Goal: Information Seeking & Learning: Check status

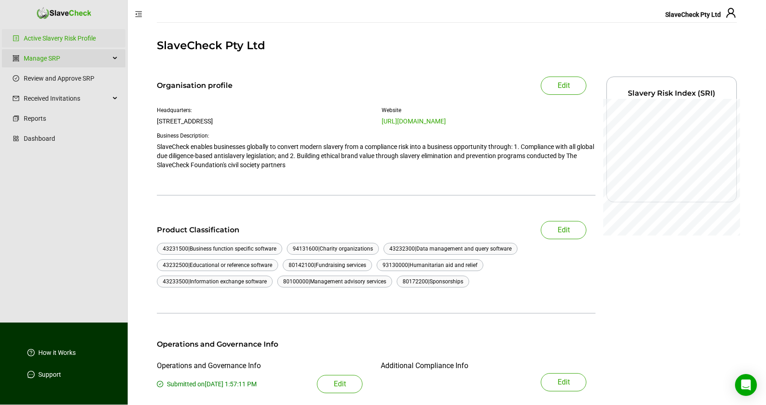
click at [116, 59] on div "Manage SRP" at bounding box center [64, 58] width 124 height 18
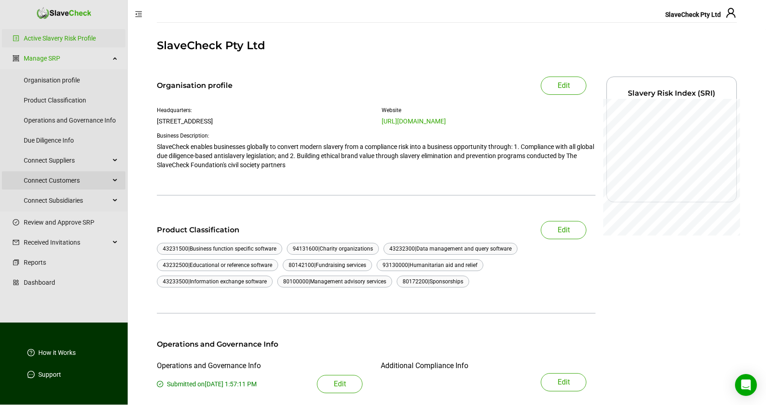
click at [115, 180] on div "Connect Customers" at bounding box center [64, 180] width 124 height 18
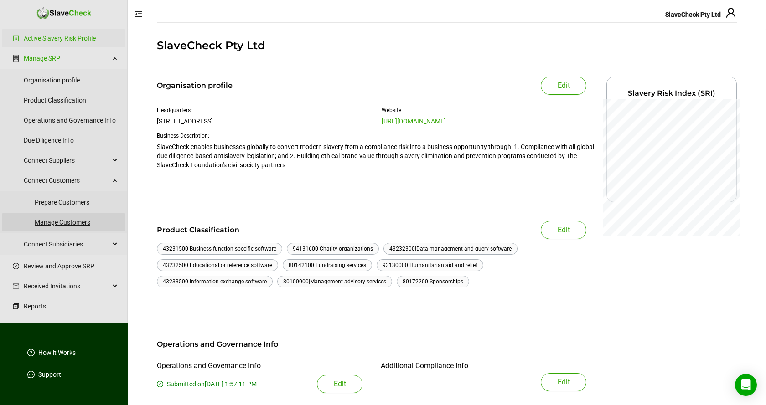
click at [74, 224] on link "Manage Customers" at bounding box center [76, 222] width 83 height 18
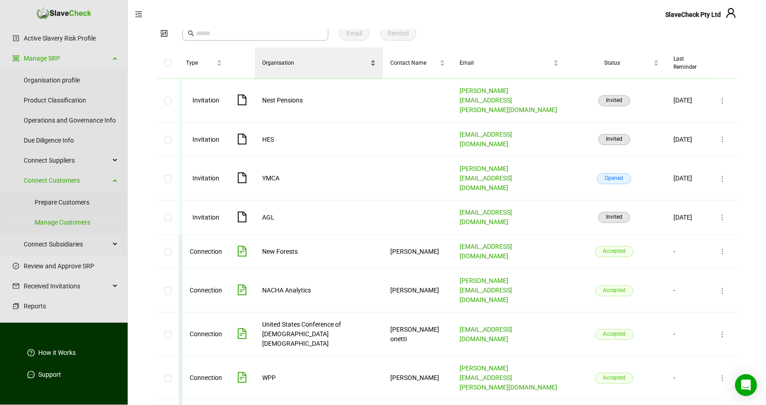
scroll to position [57, 0]
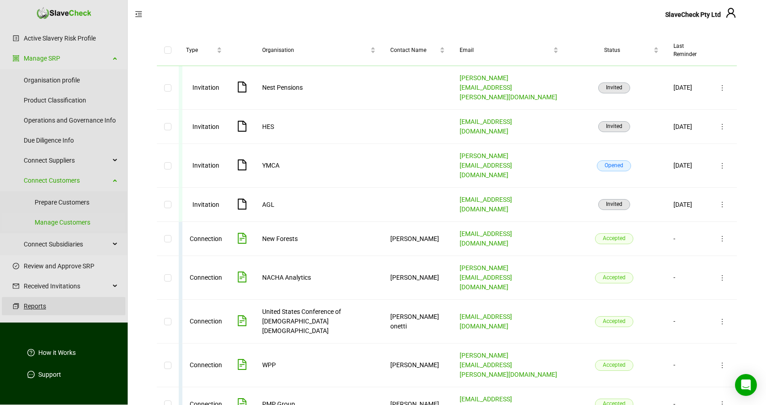
click at [28, 307] on link "Reports" at bounding box center [71, 306] width 94 height 18
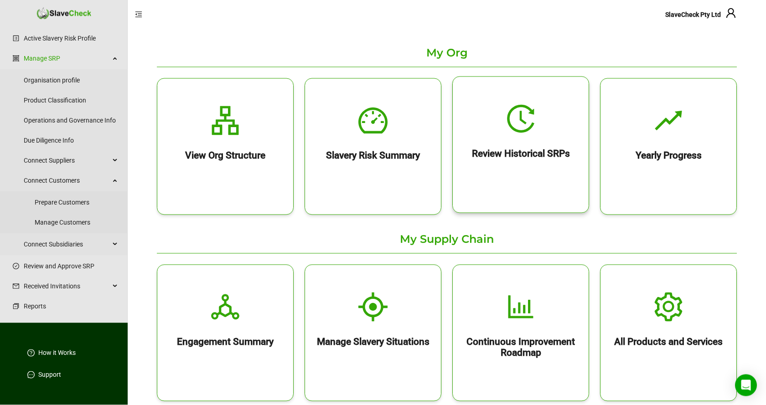
scroll to position [93, 0]
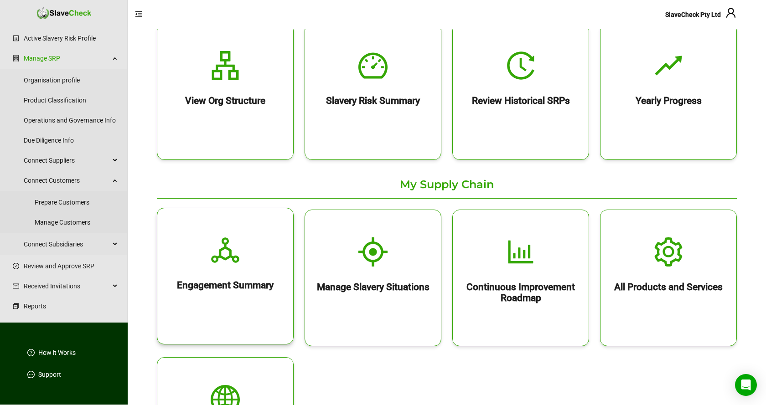
click at [229, 256] on icon "deployment-unit" at bounding box center [225, 250] width 28 height 26
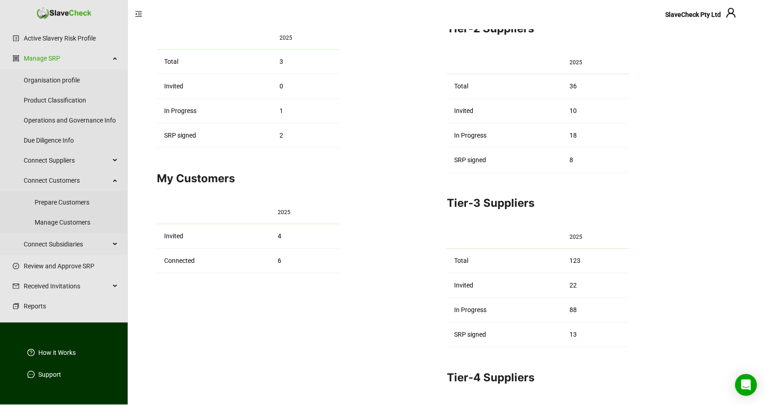
scroll to position [232, 0]
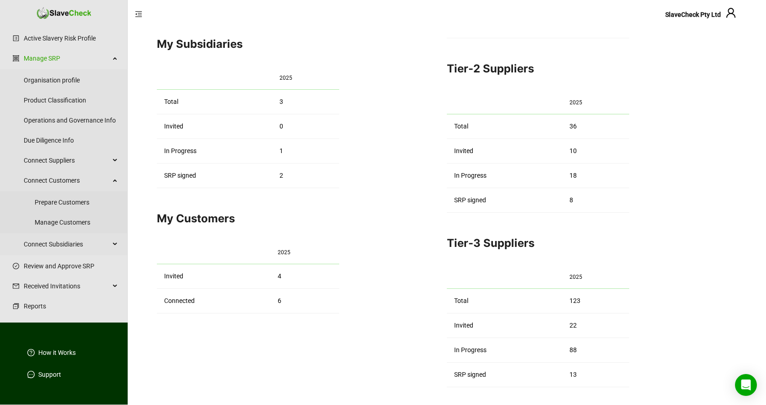
click at [718, 204] on div "Tier-2 Suppliers 2025 Total 36 Invited 10 In Progress 18 SRP signed 8" at bounding box center [592, 137] width 290 height 152
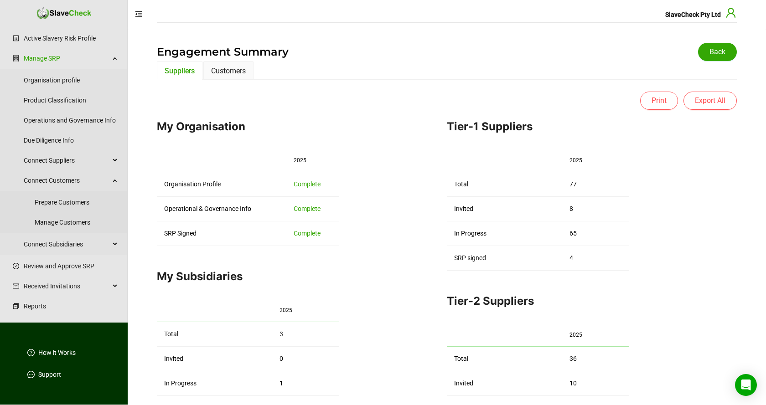
click at [730, 13] on icon "user" at bounding box center [730, 12] width 11 height 11
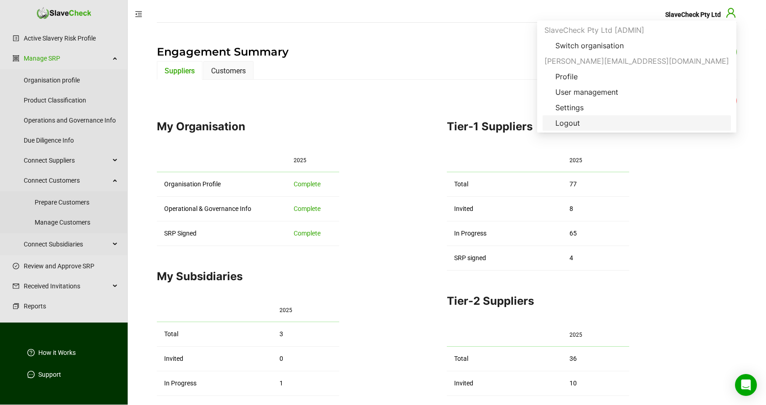
click at [587, 123] on span "Logout" at bounding box center [567, 123] width 39 height 11
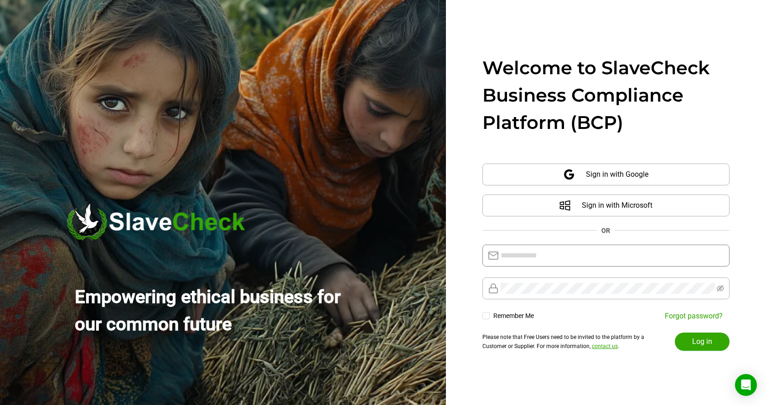
click at [624, 256] on input "text" at bounding box center [611, 255] width 223 height 11
type input "**********"
click at [705, 341] on span "Log in" at bounding box center [702, 341] width 20 height 11
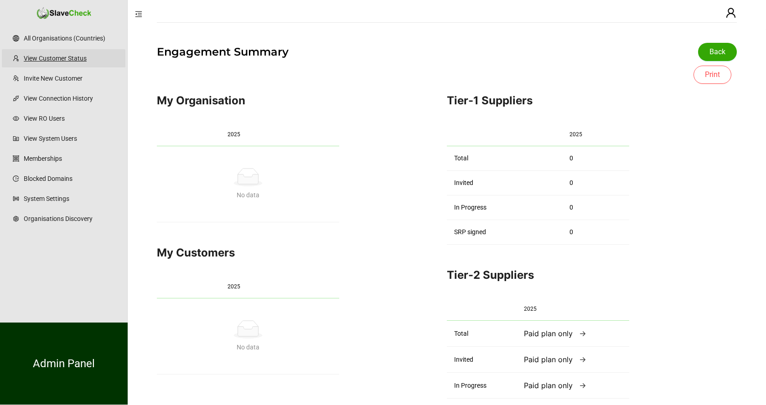
click at [49, 57] on link "View Customer Status" at bounding box center [71, 58] width 94 height 18
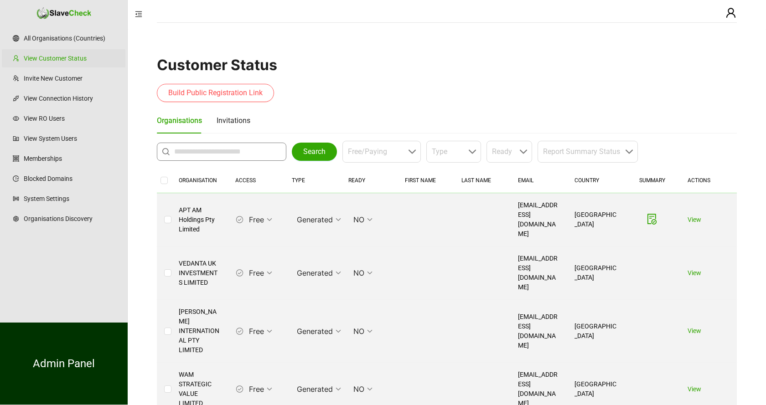
click at [242, 148] on input "text" at bounding box center [223, 151] width 99 height 11
click at [319, 148] on span "Search" at bounding box center [314, 151] width 22 height 11
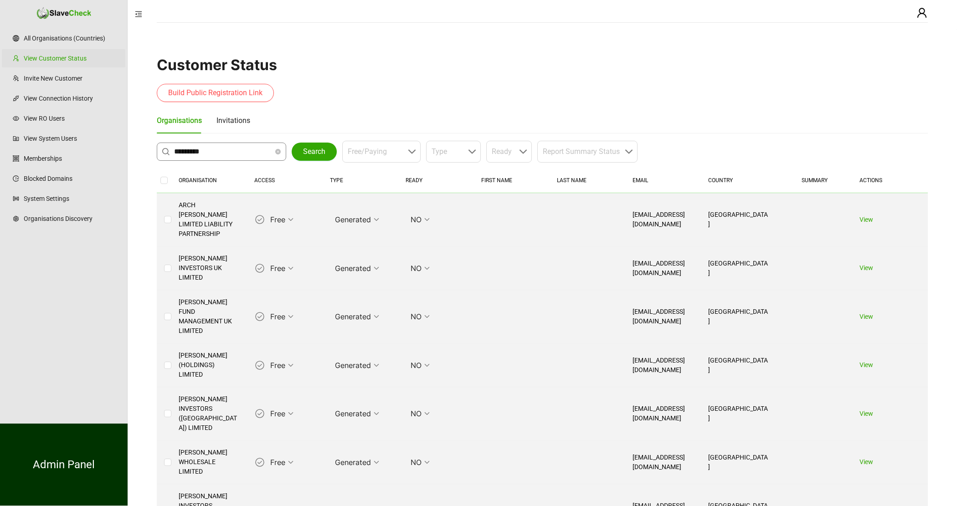
drag, startPoint x: 215, startPoint y: 149, endPoint x: 121, endPoint y: 151, distance: 93.5
click at [174, 151] on input "*********" at bounding box center [223, 151] width 99 height 11
type input "***"
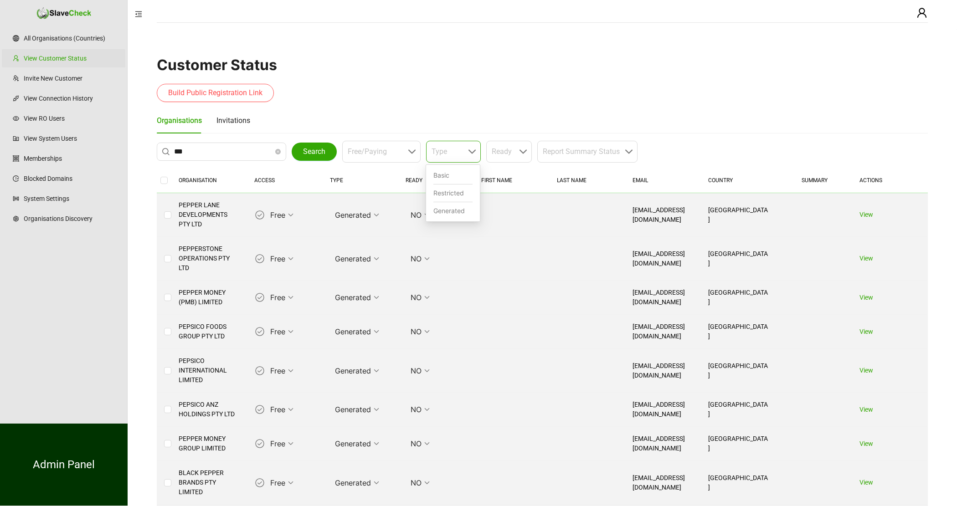
click at [471, 153] on div "Type" at bounding box center [453, 152] width 55 height 22
click at [443, 175] on div "Basic" at bounding box center [452, 176] width 39 height 18
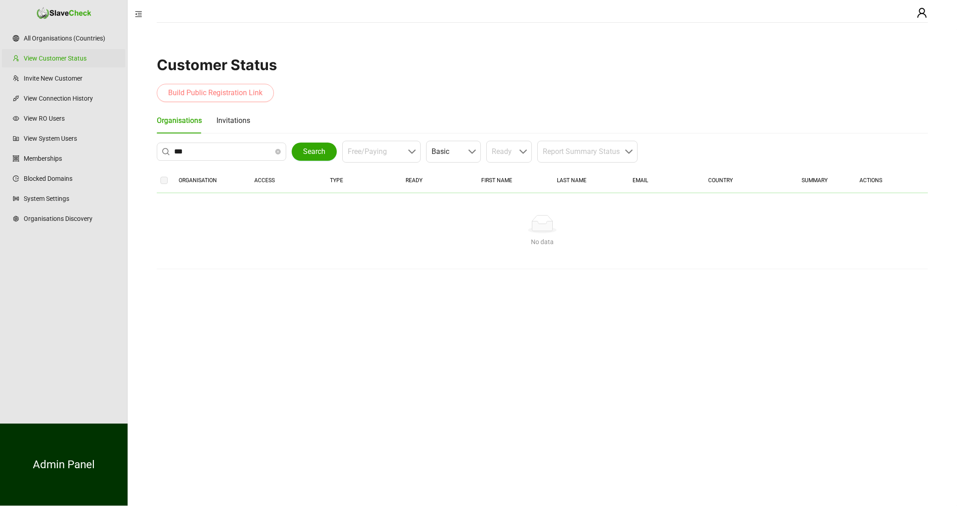
click at [223, 95] on span "Build Public Registration Link" at bounding box center [215, 93] width 94 height 11
click at [62, 139] on link "View System Users" at bounding box center [71, 138] width 94 height 18
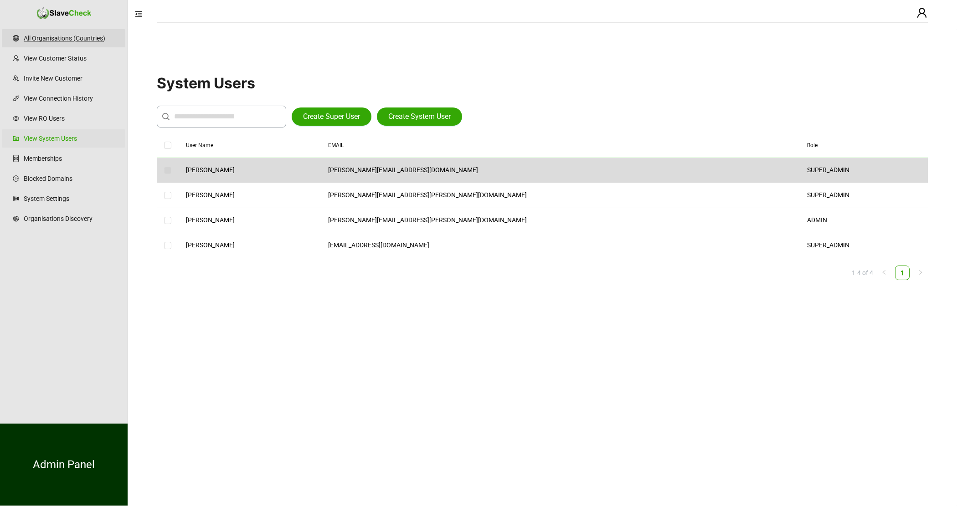
click at [47, 38] on link "All Organisations (Countries)" at bounding box center [71, 38] width 94 height 18
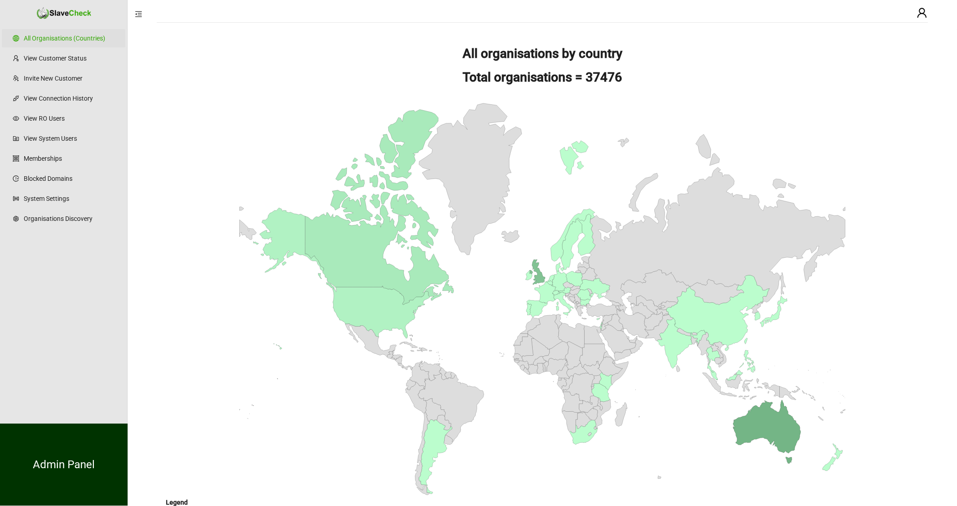
scroll to position [41, 0]
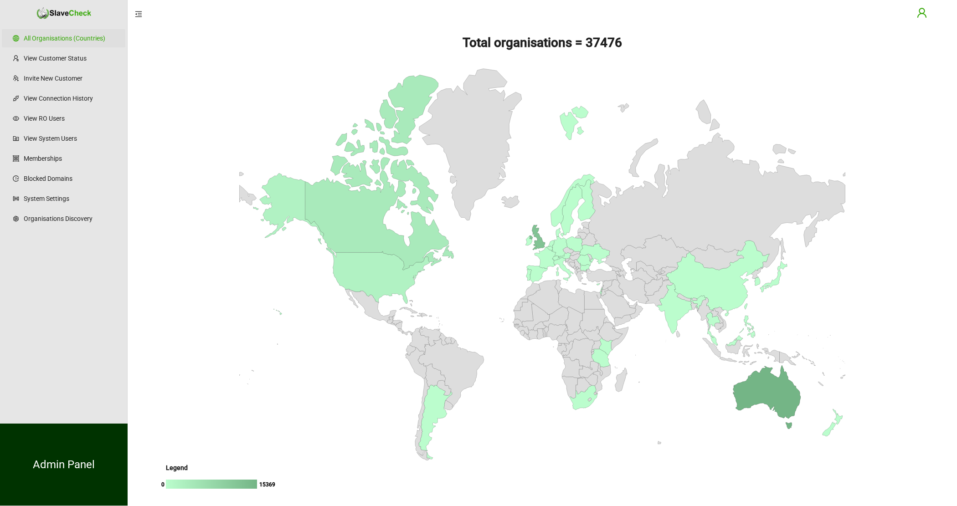
click at [765, 13] on icon "user" at bounding box center [921, 13] width 9 height 10
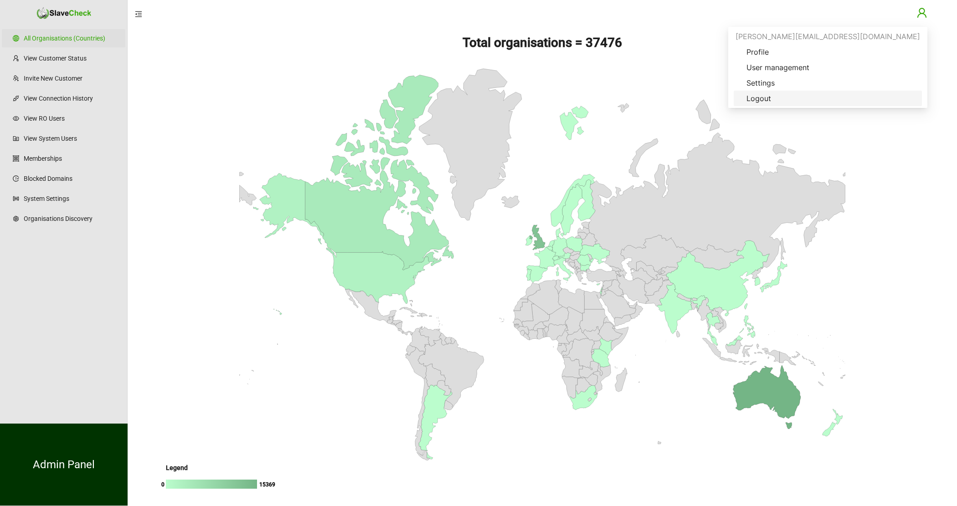
click at [765, 93] on span "Logout" at bounding box center [758, 98] width 39 height 11
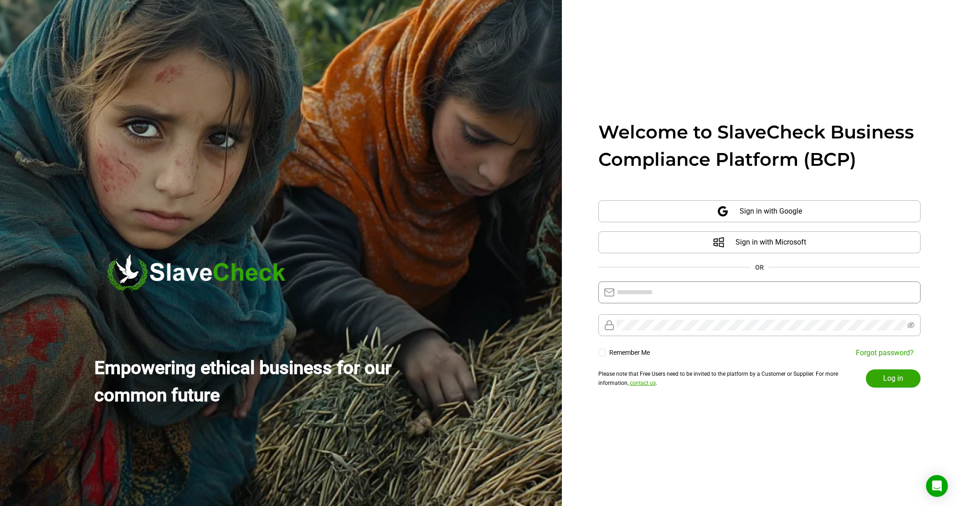
click at [765, 288] on input "text" at bounding box center [766, 292] width 299 height 11
type input "**********"
click at [765, 381] on span "Log in" at bounding box center [893, 378] width 20 height 11
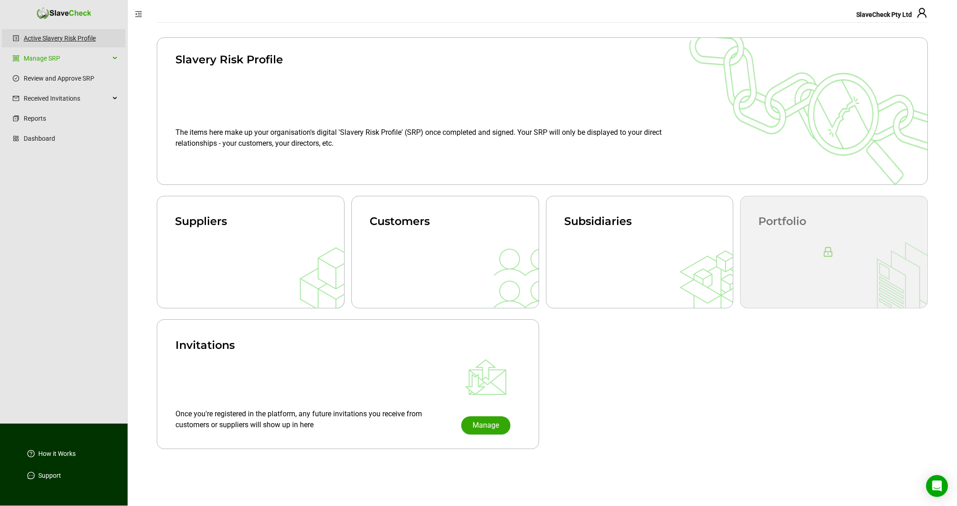
click at [66, 37] on link "Active Slavery Risk Profile" at bounding box center [71, 38] width 94 height 18
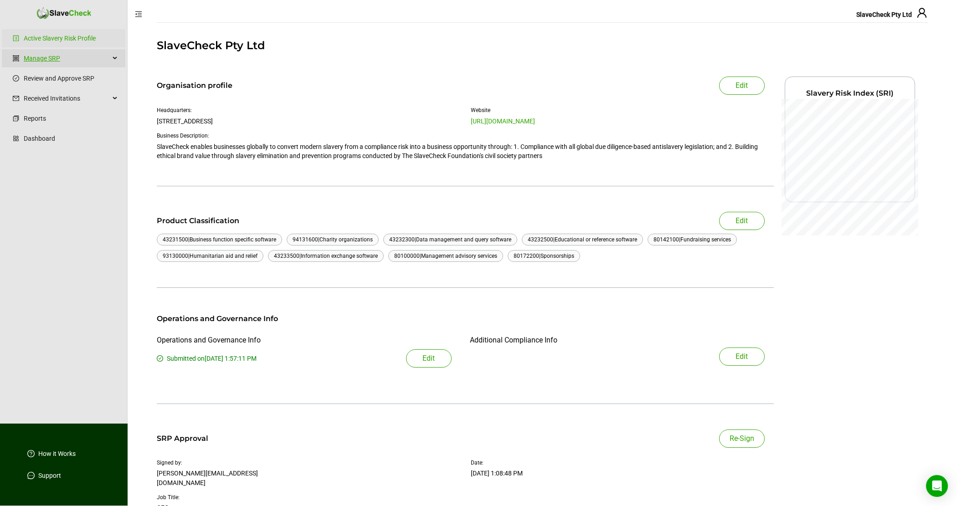
click at [38, 58] on link "Manage SRP" at bounding box center [67, 58] width 86 height 18
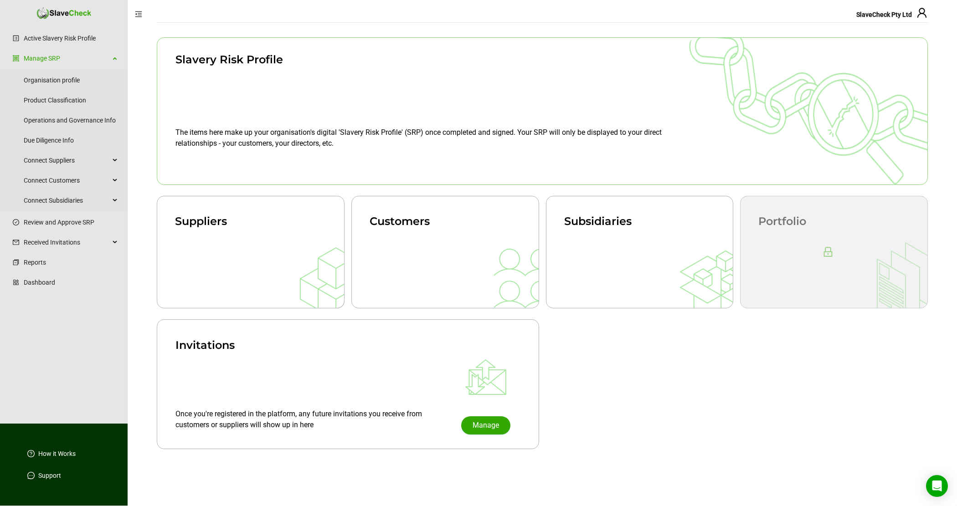
click at [253, 61] on div "Slavery Risk Profile" at bounding box center [422, 60] width 494 height 16
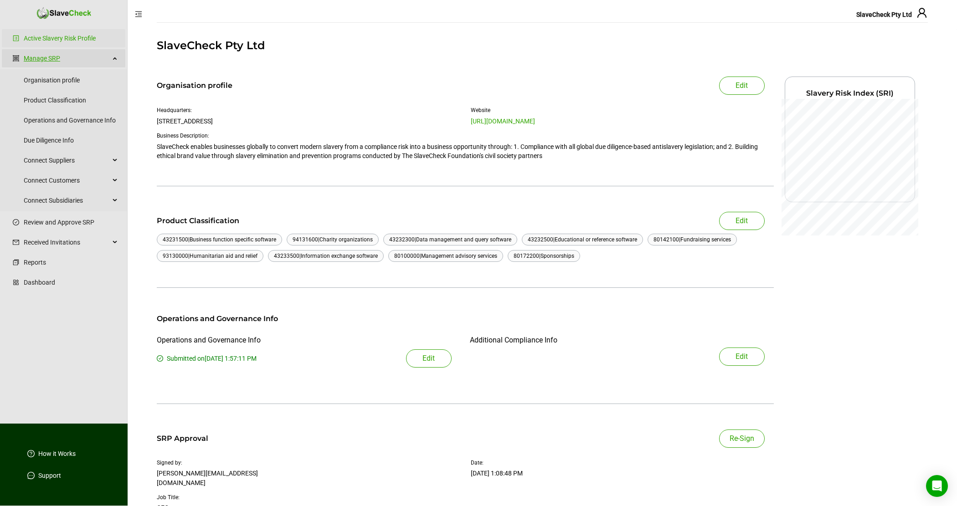
click at [36, 57] on link "Manage SRP" at bounding box center [67, 58] width 86 height 18
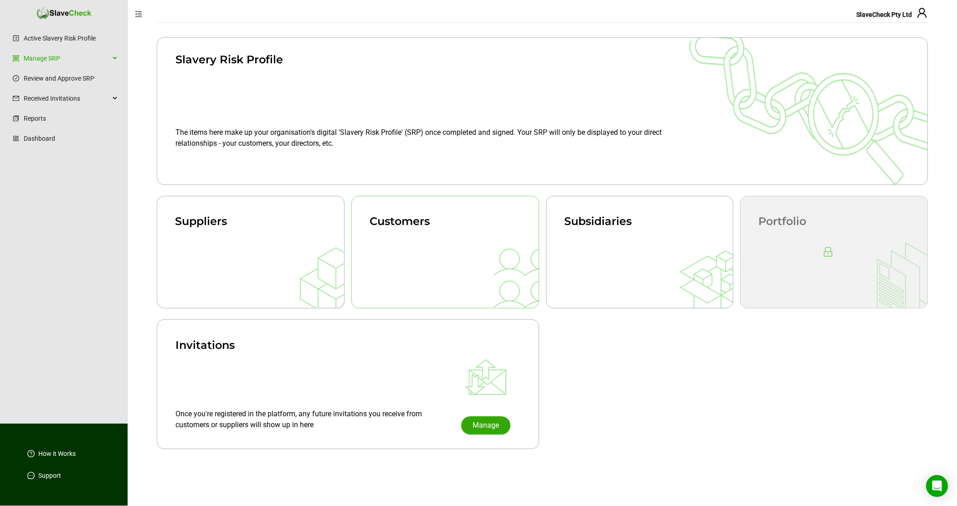
click at [407, 247] on div at bounding box center [445, 252] width 188 height 113
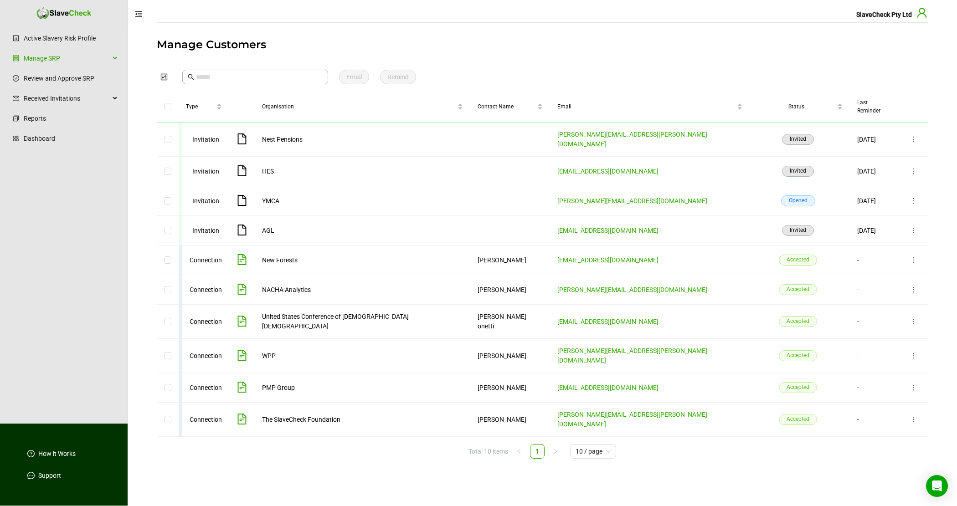
click at [923, 14] on icon "user" at bounding box center [921, 13] width 9 height 10
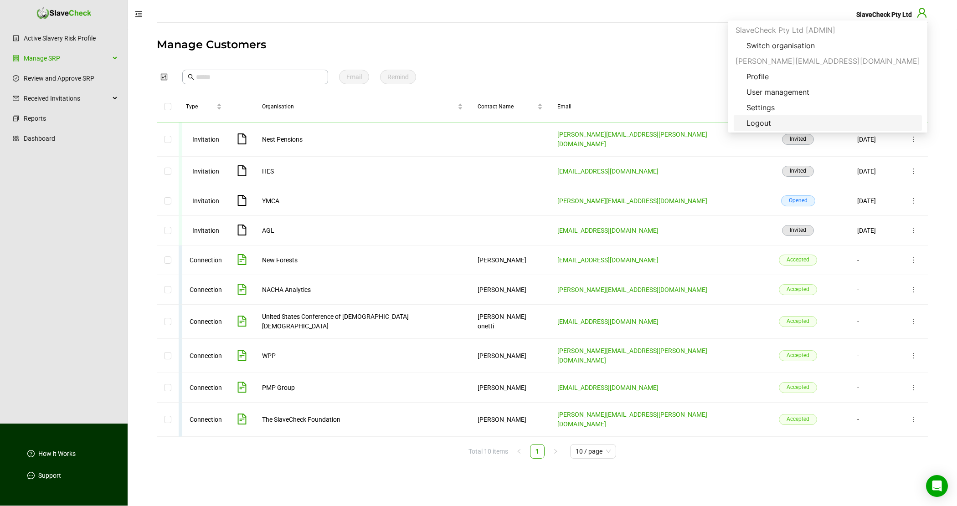
click at [778, 122] on span "Logout" at bounding box center [758, 123] width 39 height 11
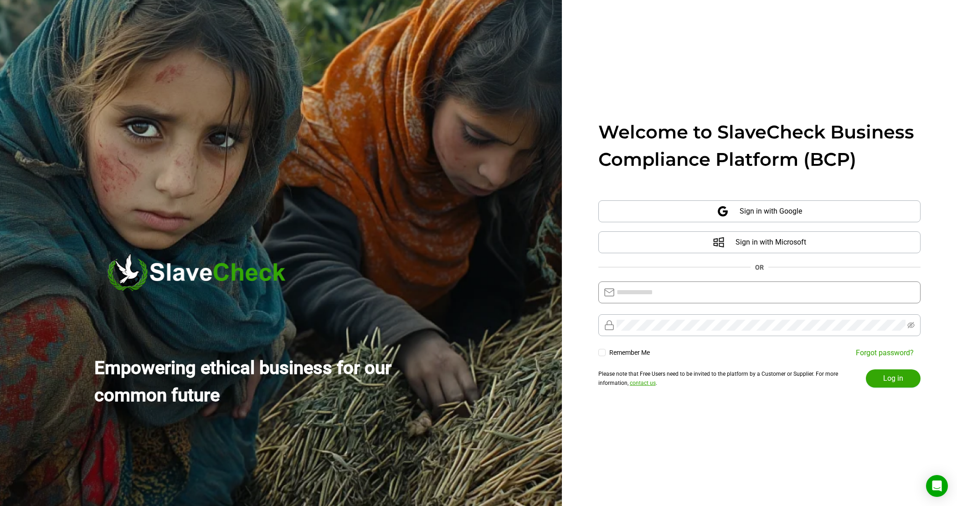
click at [781, 292] on input "text" at bounding box center [766, 292] width 299 height 11
type input "**********"
click at [892, 378] on span "Log in" at bounding box center [893, 378] width 20 height 11
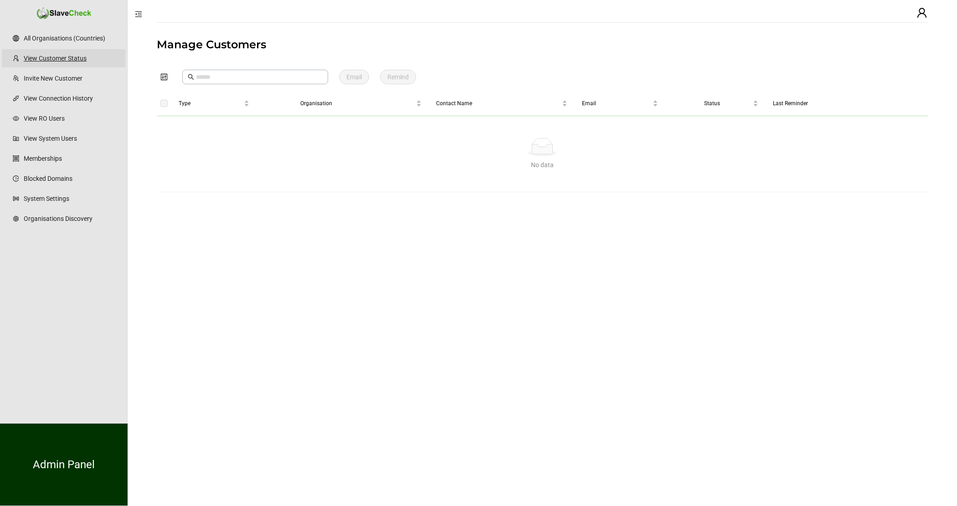
click at [67, 58] on link "View Customer Status" at bounding box center [71, 58] width 94 height 18
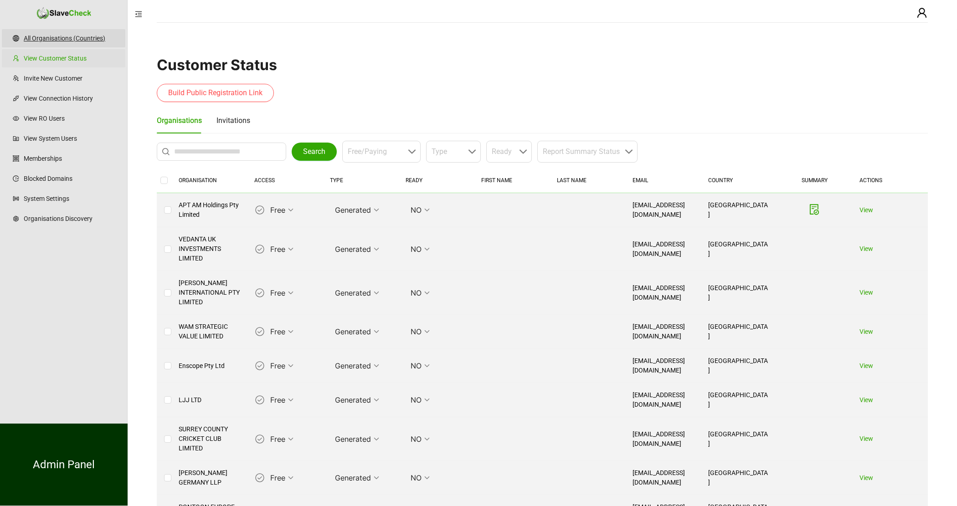
click at [69, 36] on link "All Organisations (Countries)" at bounding box center [71, 38] width 94 height 18
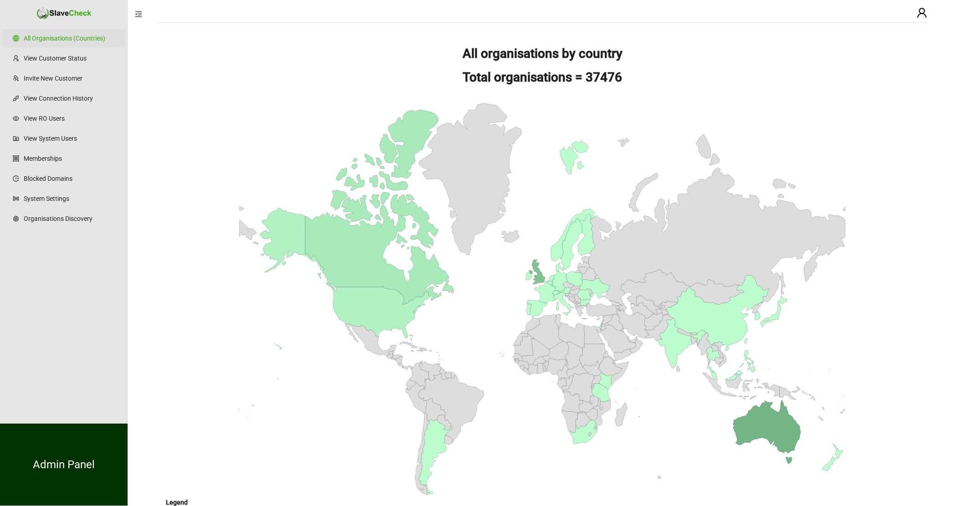
scroll to position [41, 0]
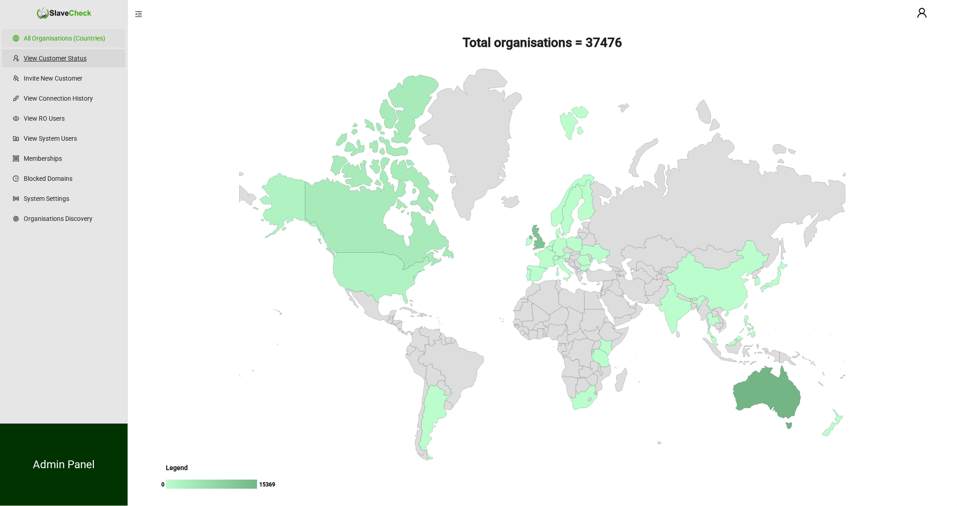
click at [49, 57] on link "View Customer Status" at bounding box center [71, 58] width 94 height 18
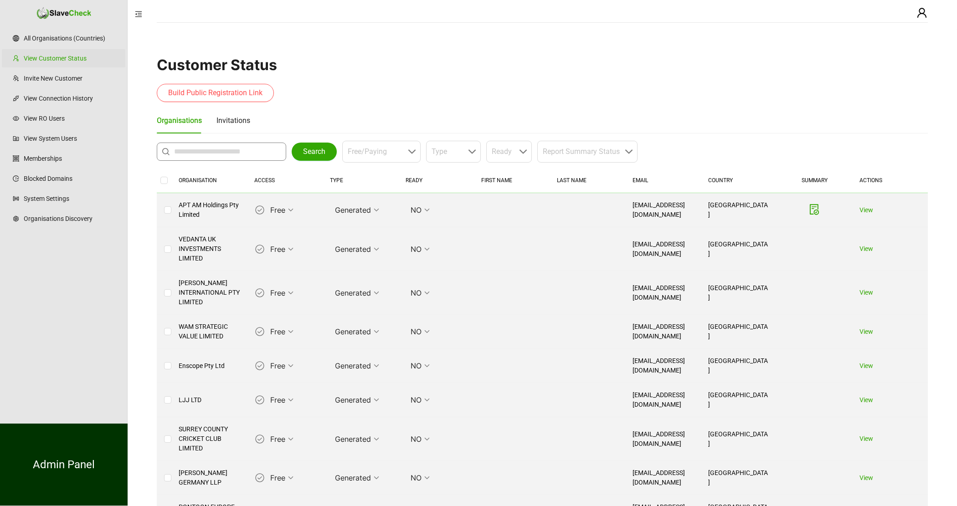
click at [264, 149] on input "text" at bounding box center [223, 151] width 99 height 11
type input "***"
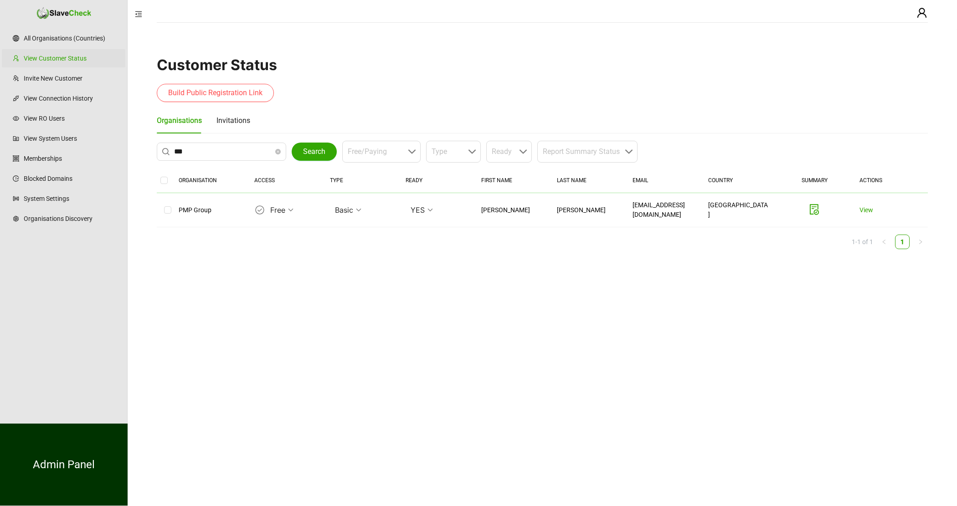
click at [289, 210] on span "Free" at bounding box center [281, 210] width 23 height 14
click at [278, 230] on div "Paying" at bounding box center [282, 231] width 18 height 18
click at [923, 16] on icon "user" at bounding box center [922, 12] width 11 height 11
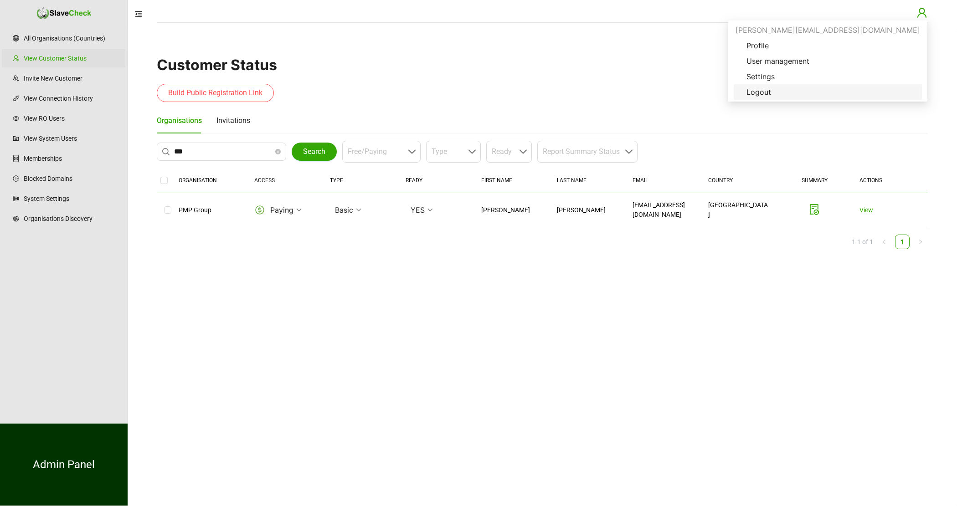
click at [778, 94] on span "Logout" at bounding box center [758, 92] width 39 height 11
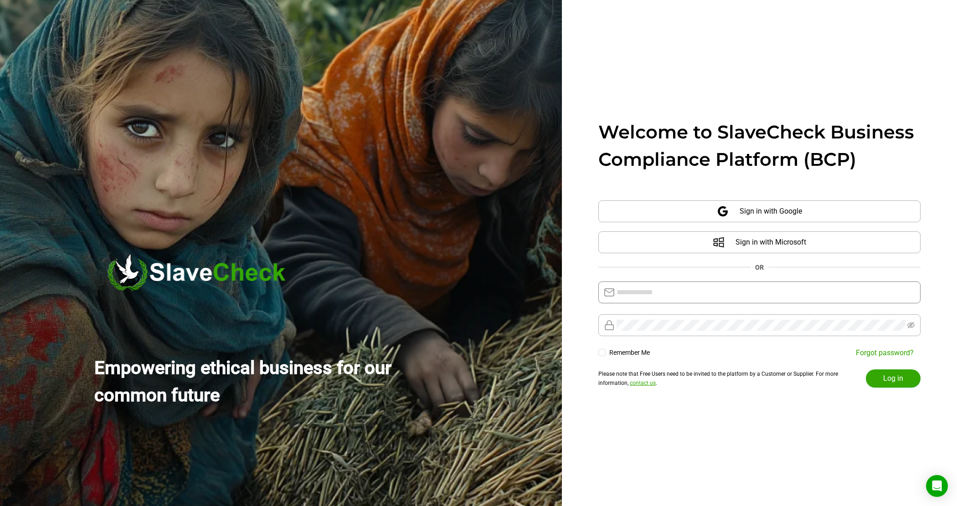
click at [750, 289] on input "text" at bounding box center [766, 292] width 299 height 11
type input "**********"
click at [890, 377] on span "Log in" at bounding box center [893, 378] width 20 height 11
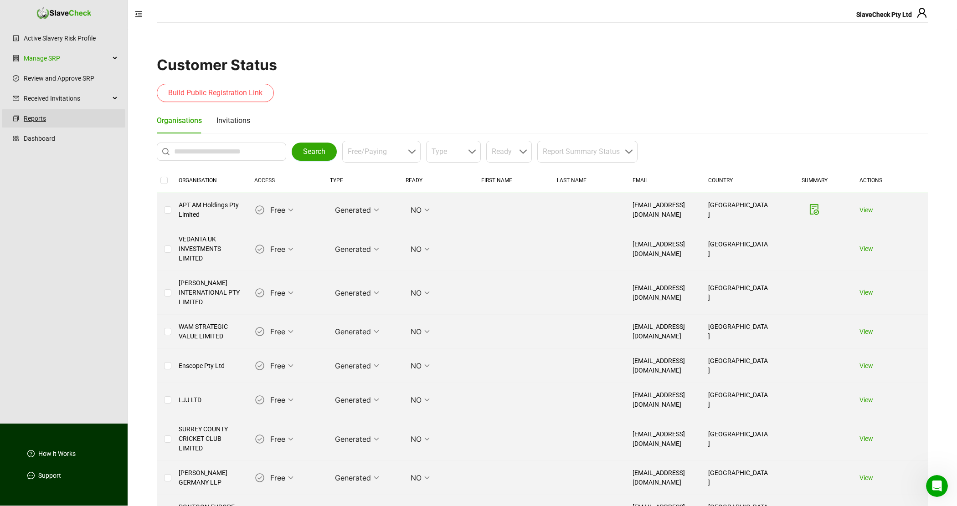
click at [39, 120] on link "Reports" at bounding box center [71, 118] width 94 height 18
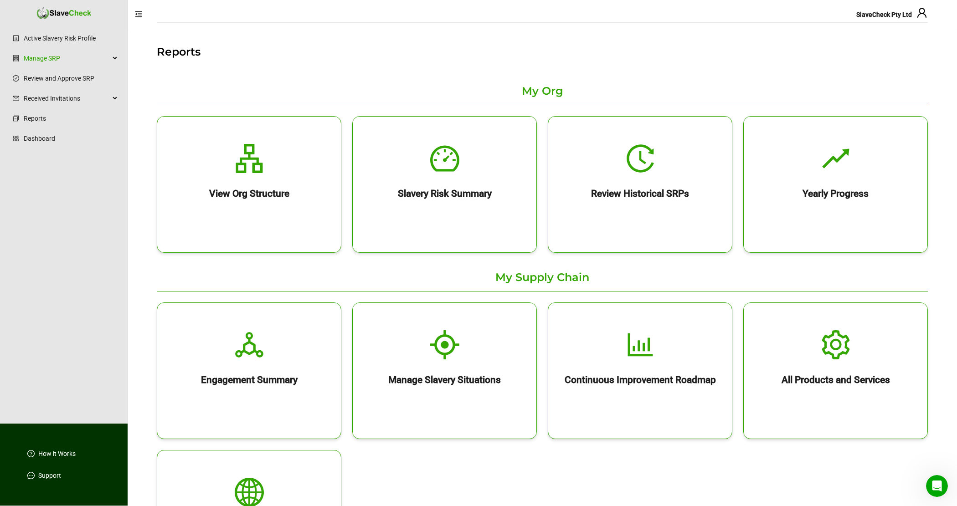
click at [66, 247] on ul "Active Slavery Risk Profile Manage SRP Review and Approve SRP Received Invitati…" at bounding box center [64, 225] width 128 height 397
click at [467, 193] on h2 "Slavery Risk Summary" at bounding box center [445, 191] width 184 height 11
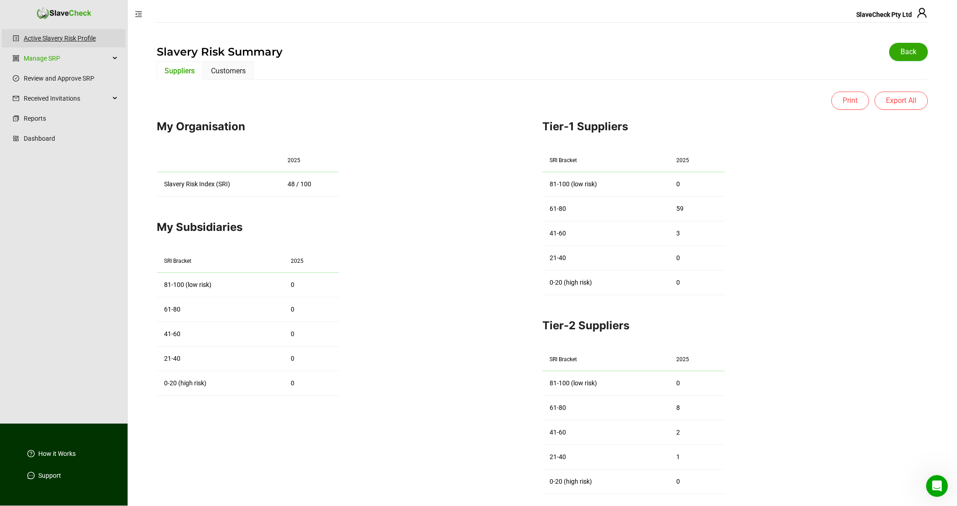
click at [54, 37] on link "Active Slavery Risk Profile" at bounding box center [71, 38] width 94 height 18
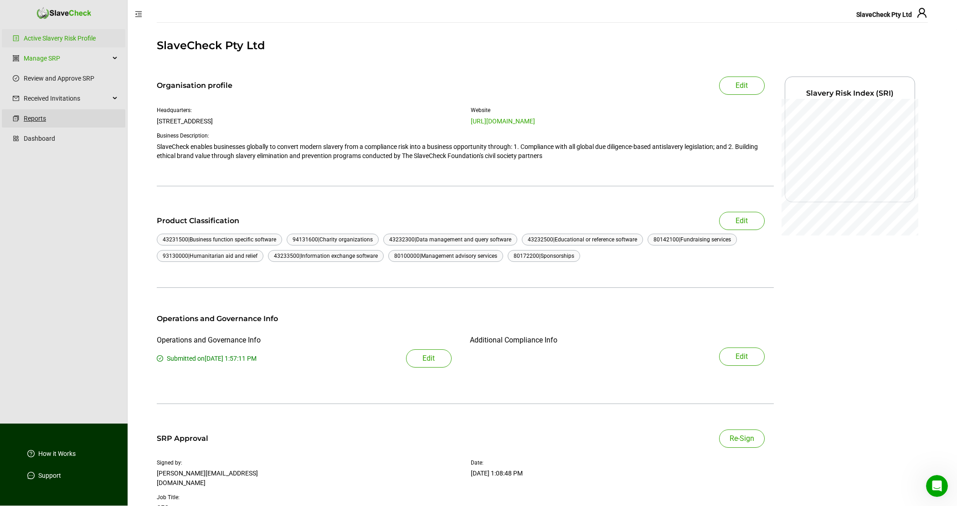
click at [37, 119] on link "Reports" at bounding box center [71, 118] width 94 height 18
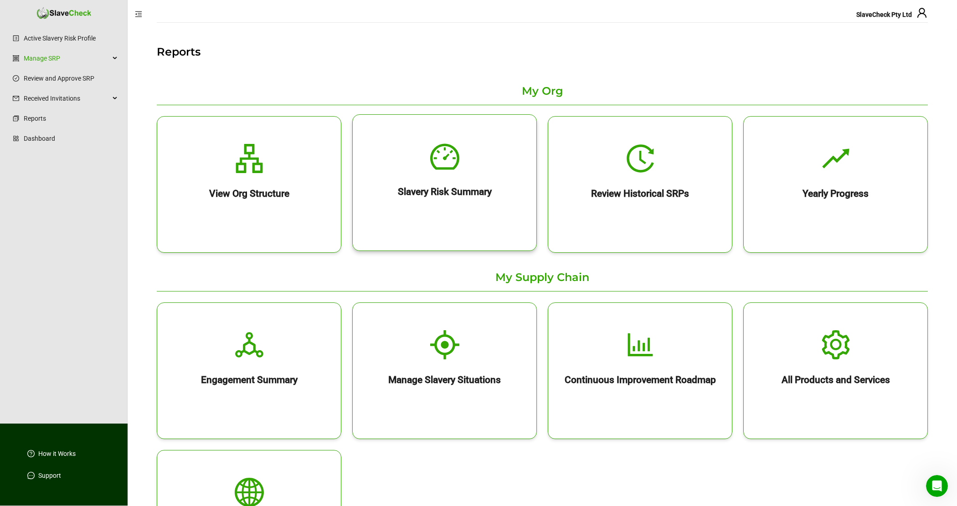
click at [456, 180] on div "Slavery Risk Summary" at bounding box center [445, 184] width 184 height 26
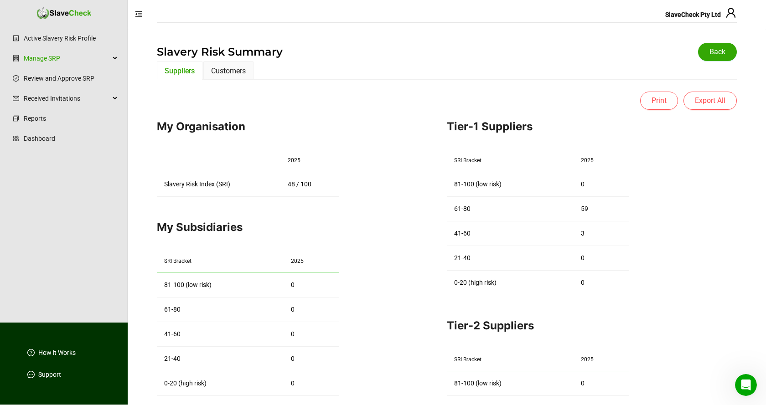
click at [105, 189] on ul "Active Slavery Risk Profile Manage SRP Review and Approve SRP Received Invitati…" at bounding box center [64, 175] width 128 height 296
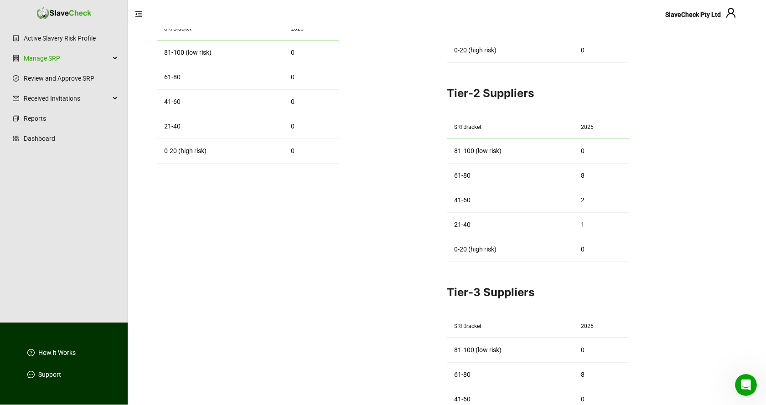
scroll to position [517, 0]
